Goal: Information Seeking & Learning: Find specific fact

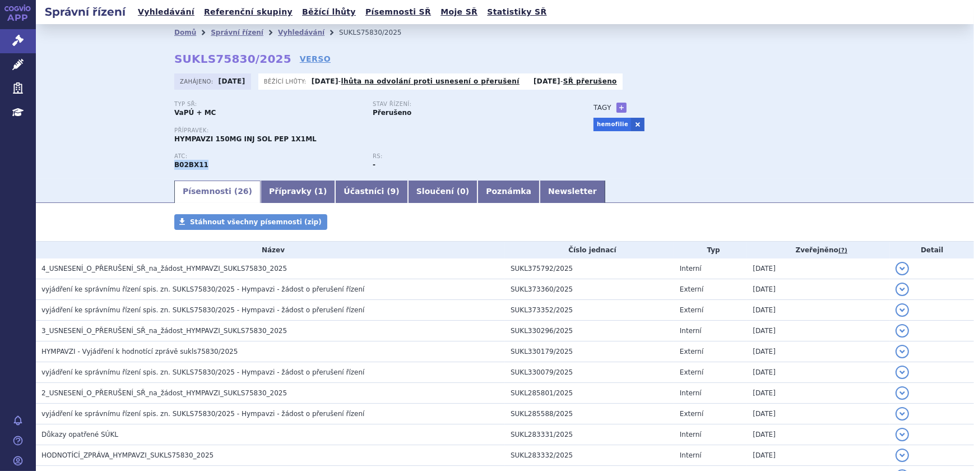
drag, startPoint x: 223, startPoint y: 164, endPoint x: 168, endPoint y: 169, distance: 54.6
click at [168, 169] on div "Domů Správní řízení Vyhledávání SUKLS75830/2025 SUKLS75830/2025 VERSO [GEOGRAPH…" at bounding box center [505, 110] width 706 height 138
copy strong "B02BX11"
click at [22, 66] on icon at bounding box center [17, 64] width 11 height 11
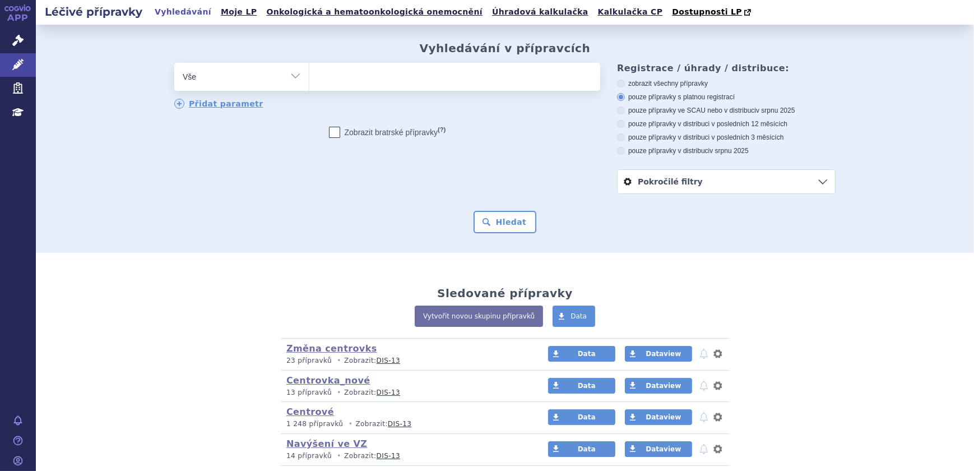
click at [280, 84] on select "Vše Přípravek/SUKL kód MAH VPOIS ATC/Aktivní látka Léková forma Síla" at bounding box center [241, 75] width 135 height 25
select select "filter-atc-group"
click at [174, 63] on select "Vše Přípravek/SUKL kód MAH VPOIS ATC/Aktivní látka Léková forma Síla" at bounding box center [241, 75] width 135 height 25
click at [318, 73] on input "search" at bounding box center [321, 75] width 6 height 14
paste input "B02BX11"
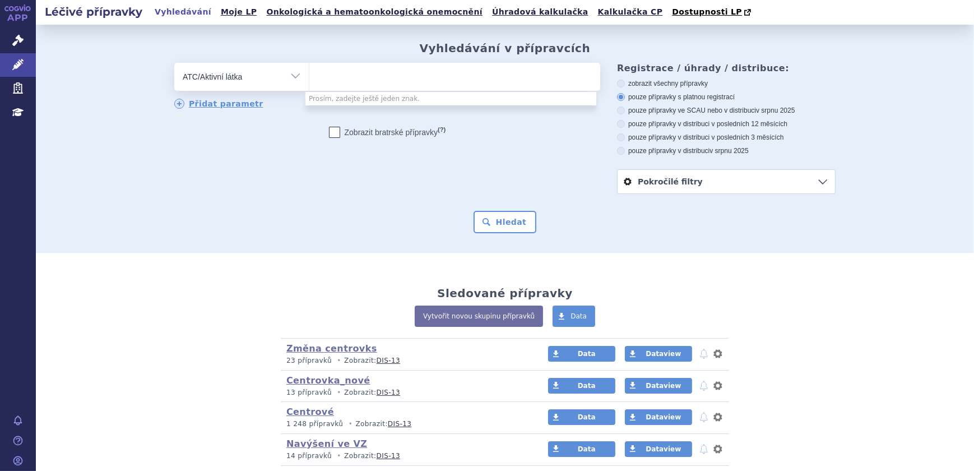
type input "B02BX11"
select select "B02BX11"
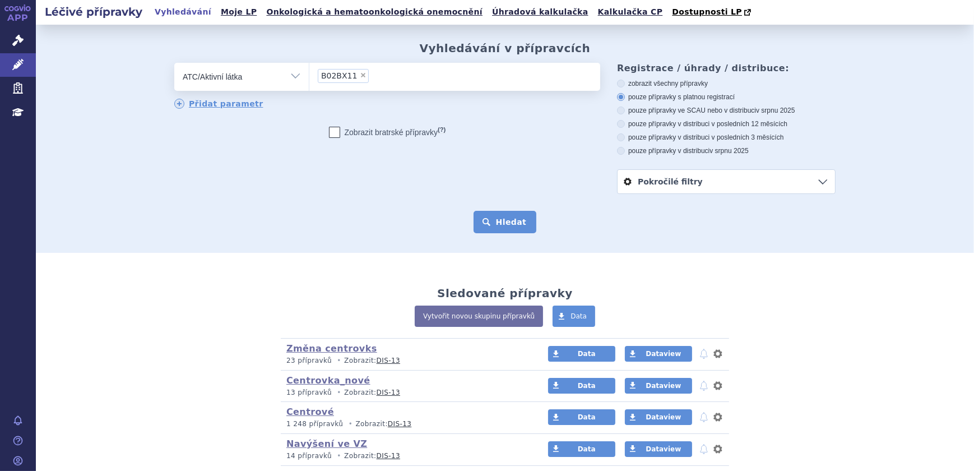
click at [523, 217] on button "Hledat" at bounding box center [505, 222] width 63 height 22
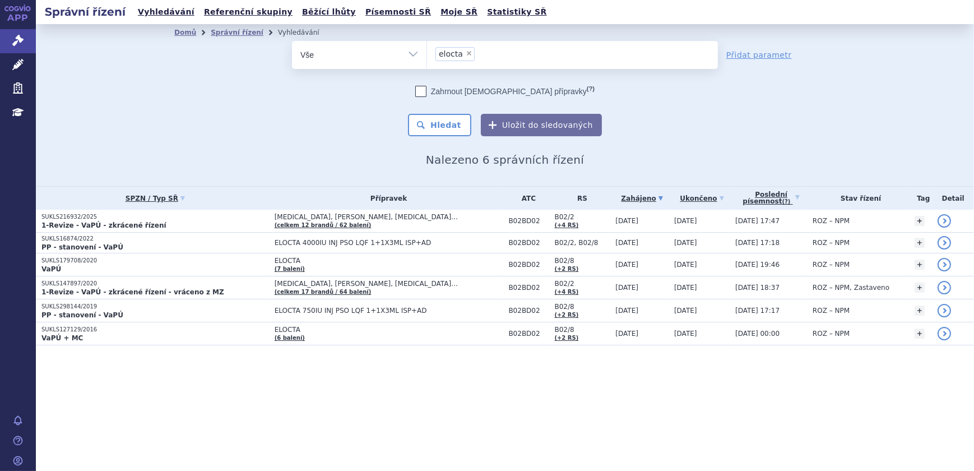
click at [416, 58] on select "Vše Spisová značka Typ SŘ Přípravek/SUKL kód Účastník/Držitel" at bounding box center [359, 53] width 135 height 25
select select "filter-atc-group"
click at [292, 41] on select "Vše Spisová značka Typ SŘ Přípravek/SUKL kód Účastník/Držitel" at bounding box center [359, 53] width 135 height 25
drag, startPoint x: 436, startPoint y: 55, endPoint x: 450, endPoint y: 67, distance: 18.3
click at [437, 56] on input "search" at bounding box center [439, 54] width 6 height 14
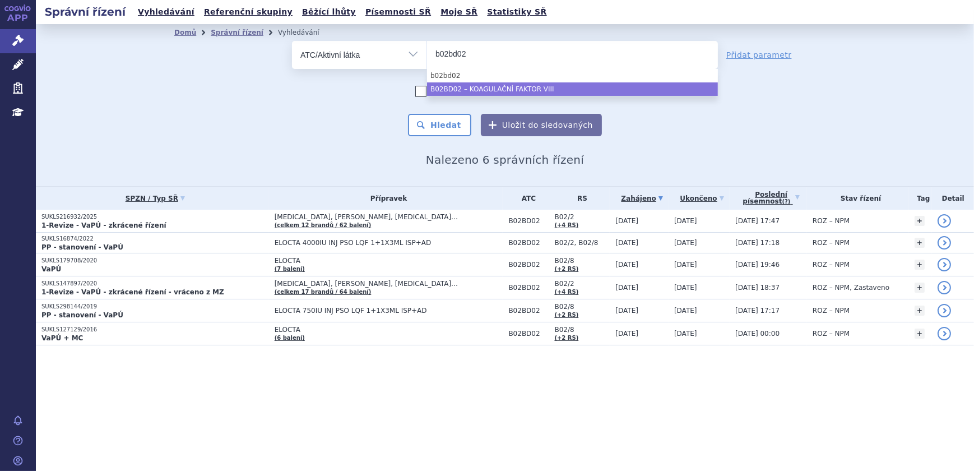
type input "b02bd02"
select select "B02BD02"
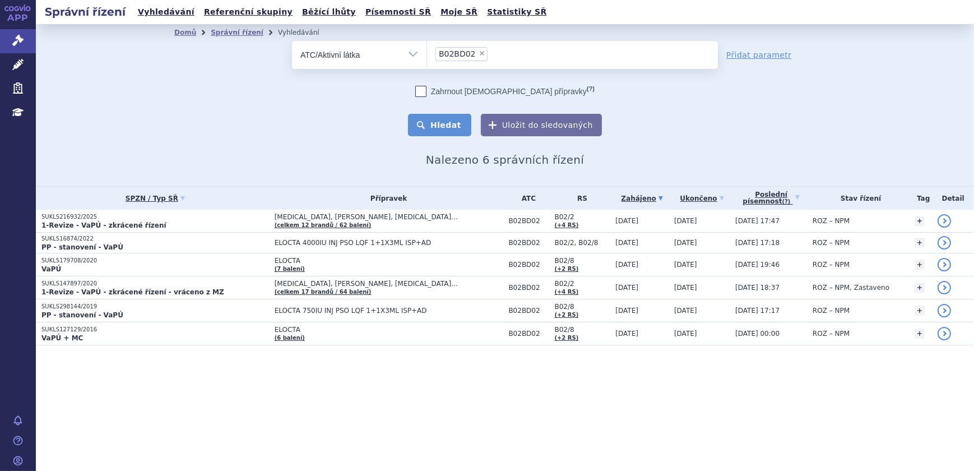
click at [438, 122] on button "Hledat" at bounding box center [439, 125] width 63 height 22
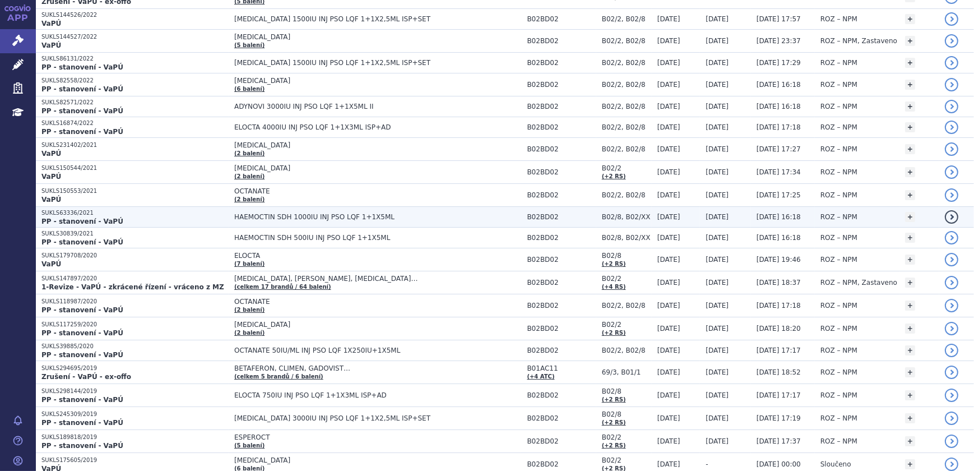
scroll to position [459, 0]
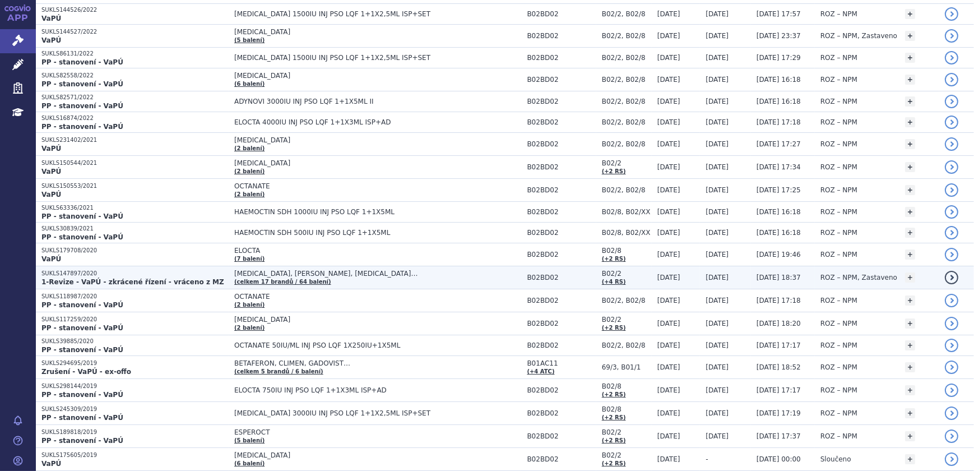
click at [160, 278] on strong "1-Revize - VaPÚ - zkrácené řízení - vráceno z MZ" at bounding box center [132, 282] width 183 height 8
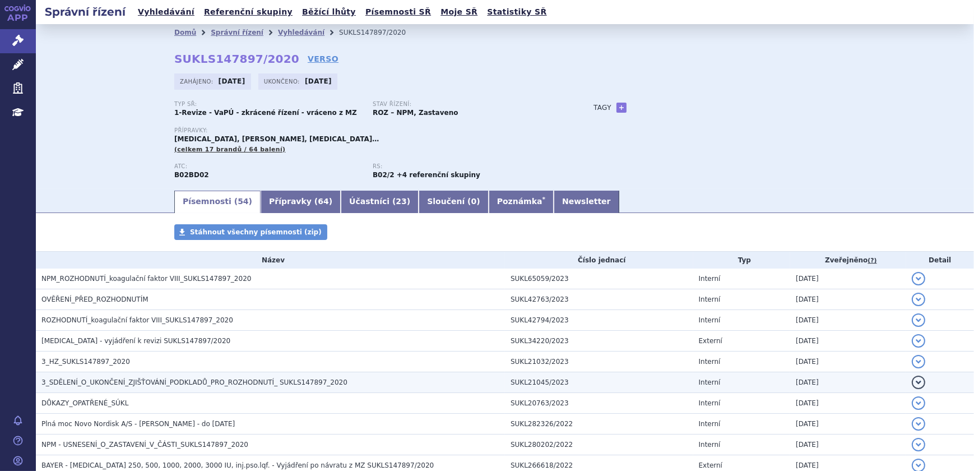
scroll to position [50, 0]
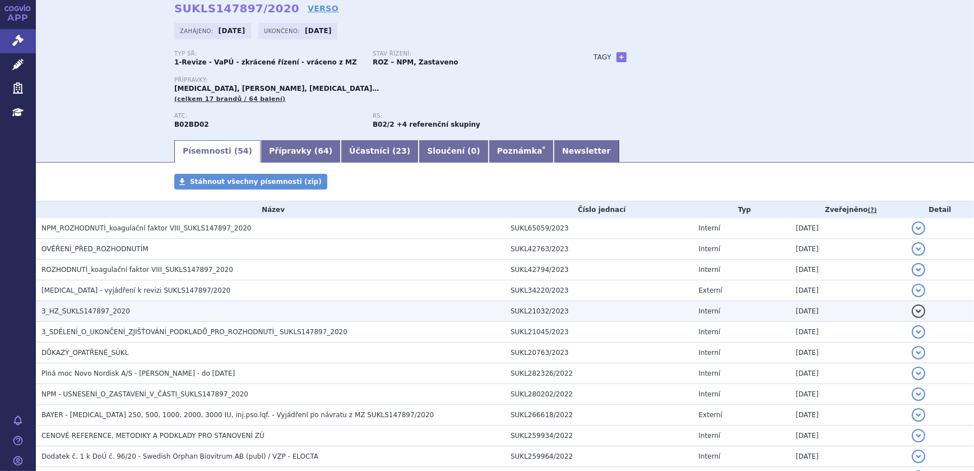
click at [120, 306] on h3 "3_HZ_SUKLS147897_2020" at bounding box center [273, 311] width 464 height 11
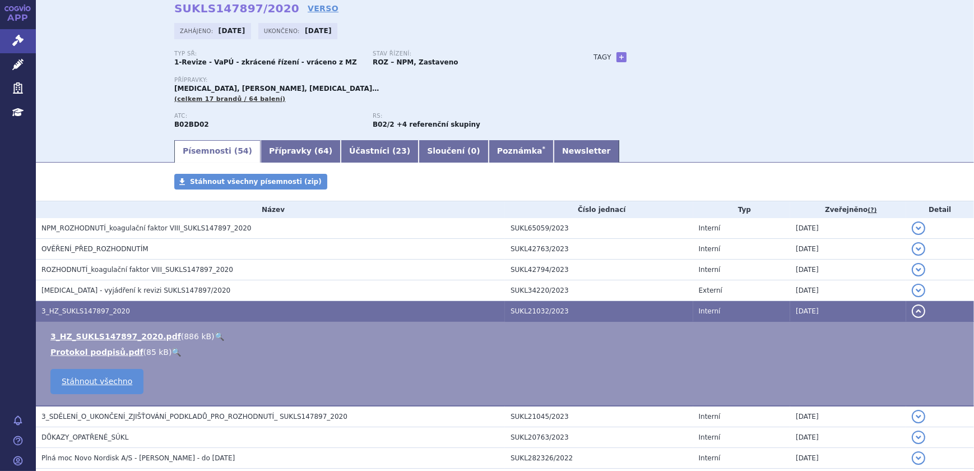
click at [215, 336] on link "🔍" at bounding box center [220, 336] width 10 height 9
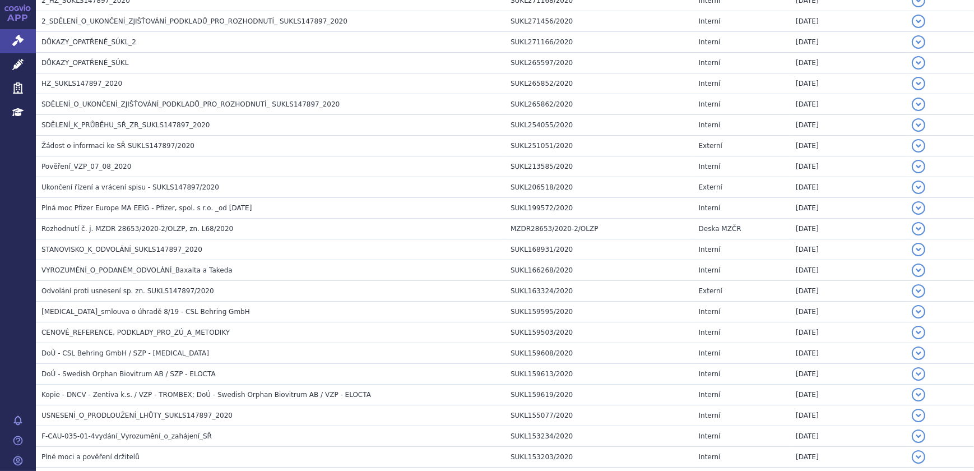
scroll to position [1066, 0]
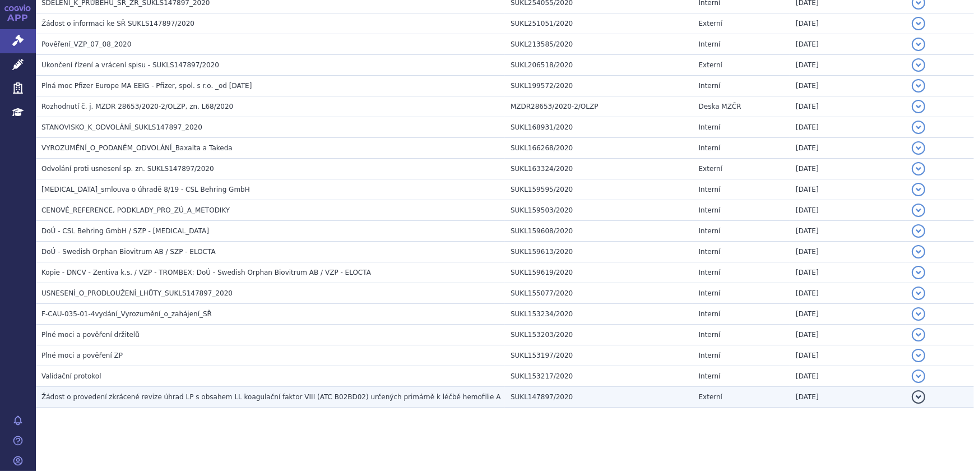
click at [196, 394] on span "Žádost o provedení zkrácené revize úhrad LP s obsahem LL koagulační faktor VIII…" at bounding box center [271, 397] width 460 height 8
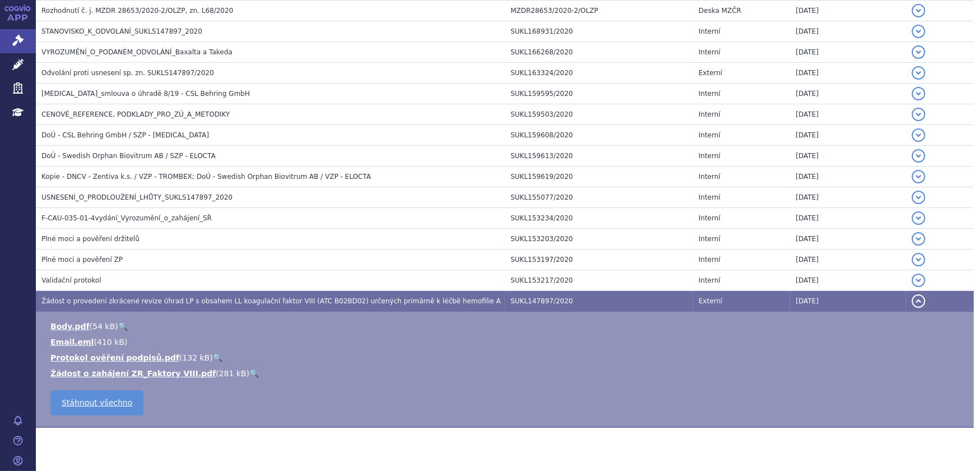
scroll to position [1083, 0]
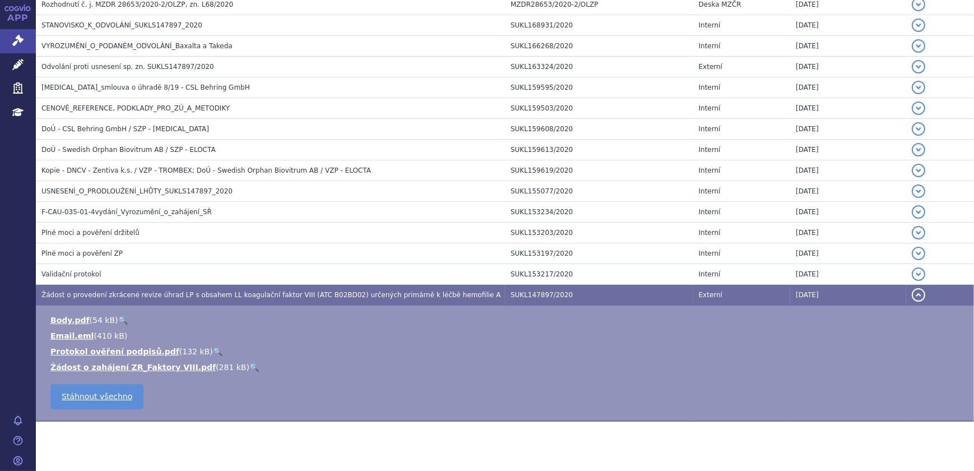
click at [249, 366] on link "🔍" at bounding box center [254, 367] width 10 height 9
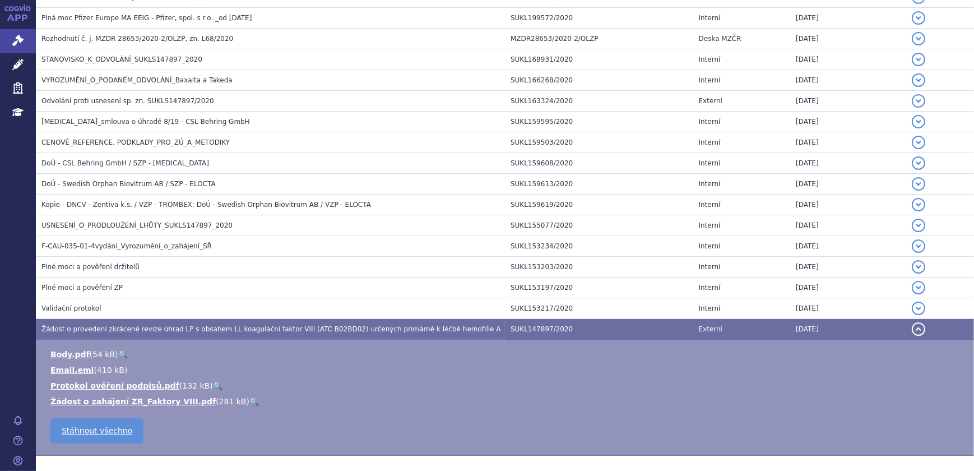
scroll to position [1032, 0]
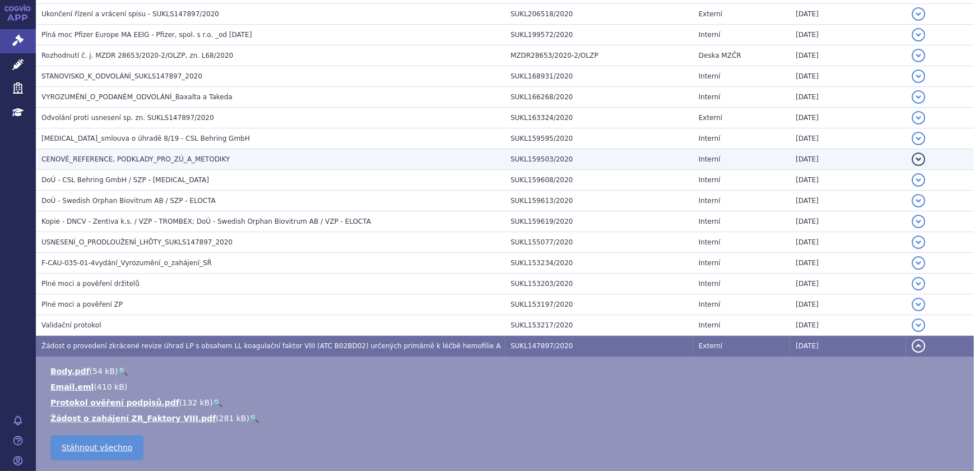
click at [216, 156] on h3 "CENOVÉ_REFERENCE, PODKLADY_PRO_ZÚ_A_METODIKY" at bounding box center [273, 159] width 464 height 11
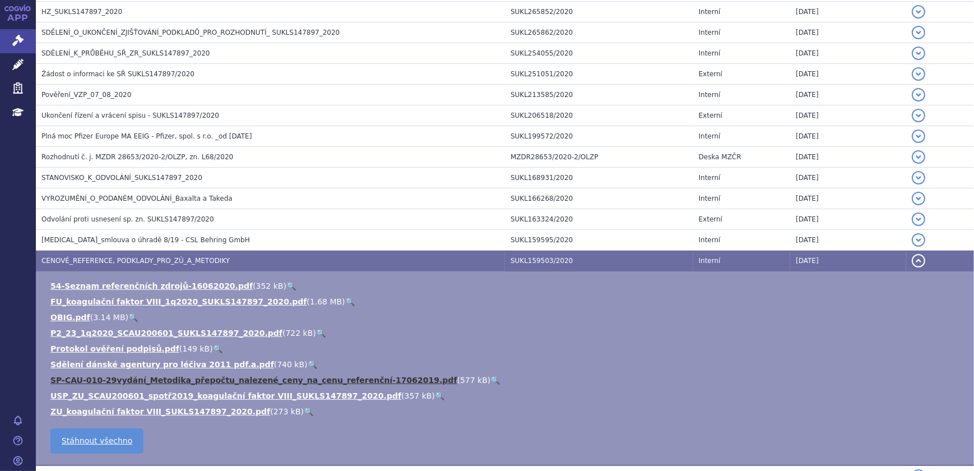
scroll to position [880, 0]
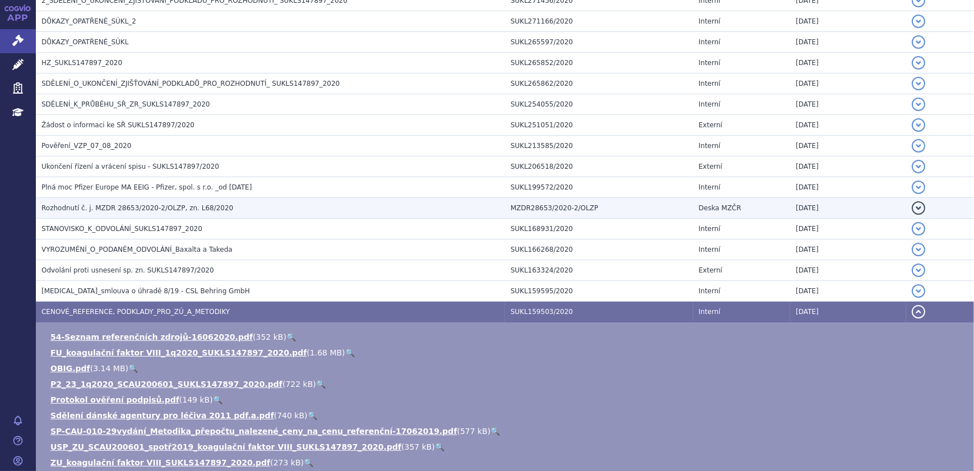
click at [196, 199] on td "Rozhodnutí č. j. MZDR 28653/2020-2/OLZP, zn. L68/2020" at bounding box center [270, 208] width 469 height 21
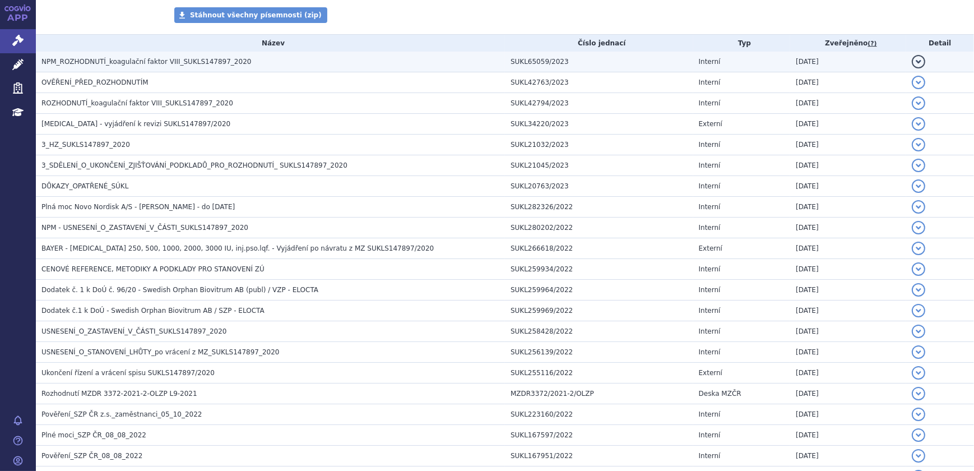
scroll to position [0, 0]
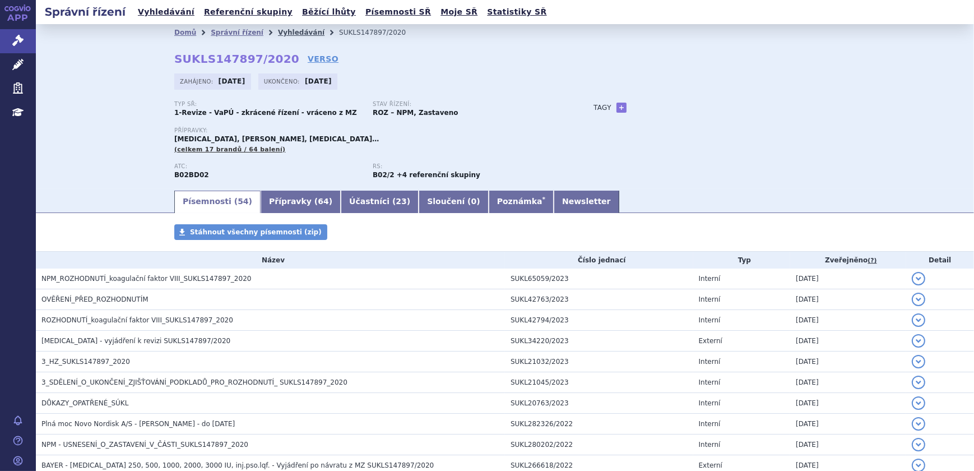
click at [278, 29] on link "Vyhledávání" at bounding box center [301, 33] width 47 height 8
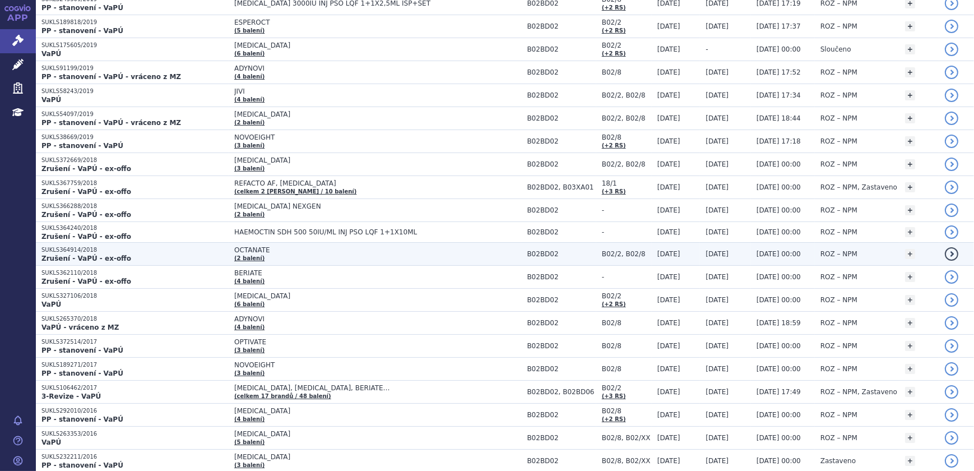
scroll to position [1019, 0]
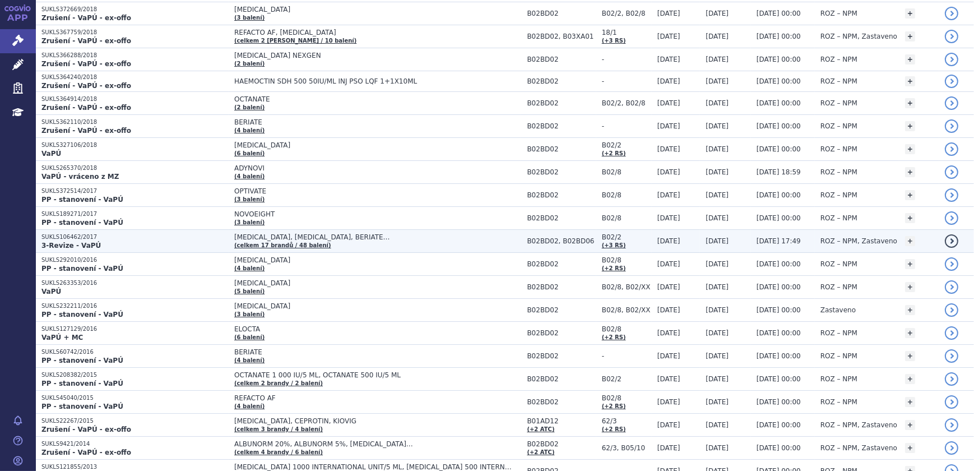
click at [101, 241] on p "3-Revize - VaPÚ" at bounding box center [134, 245] width 187 height 9
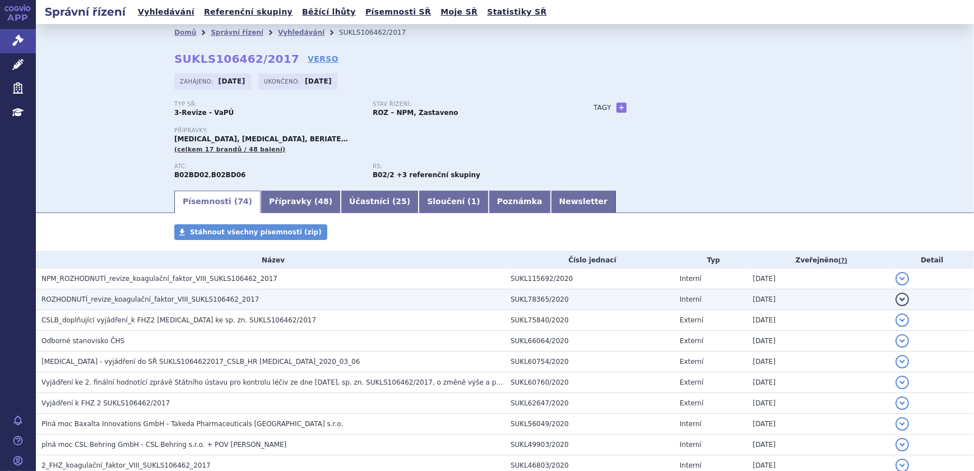
click at [103, 303] on span "ROZHODNUTÍ_revize_koagulační_faktor_VIII_SUKLS106462_2017" at bounding box center [150, 299] width 218 height 8
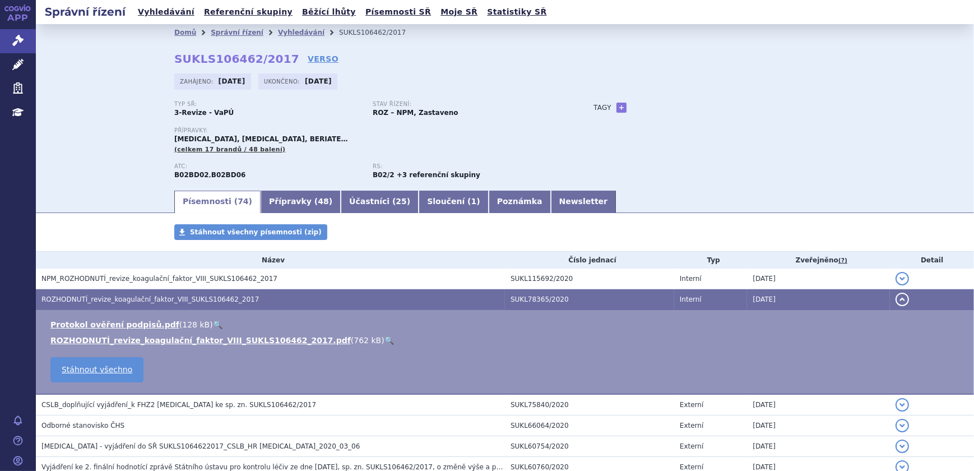
click at [385, 338] on link "🔍" at bounding box center [390, 340] width 10 height 9
